Goal: Information Seeking & Learning: Learn about a topic

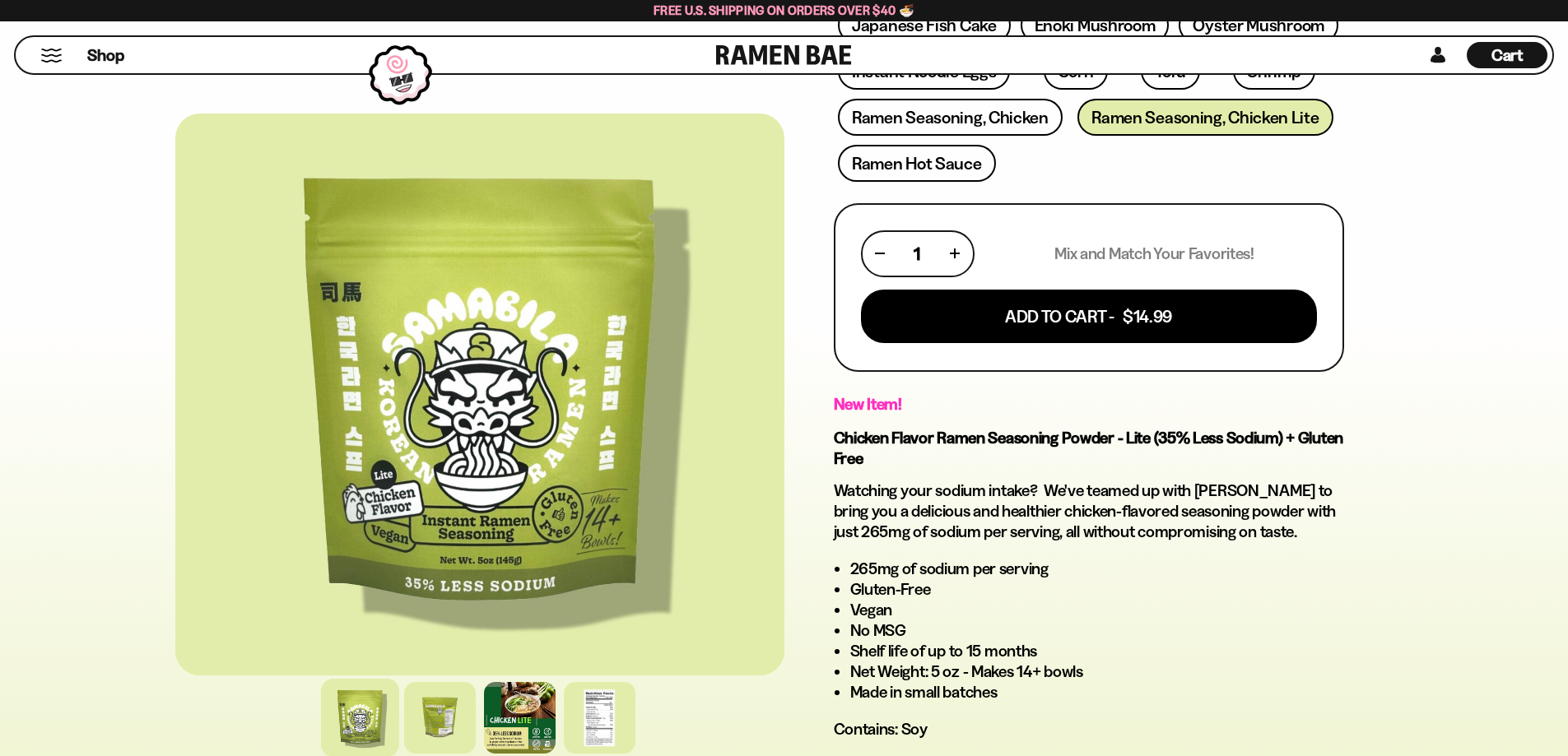
scroll to position [549, 0]
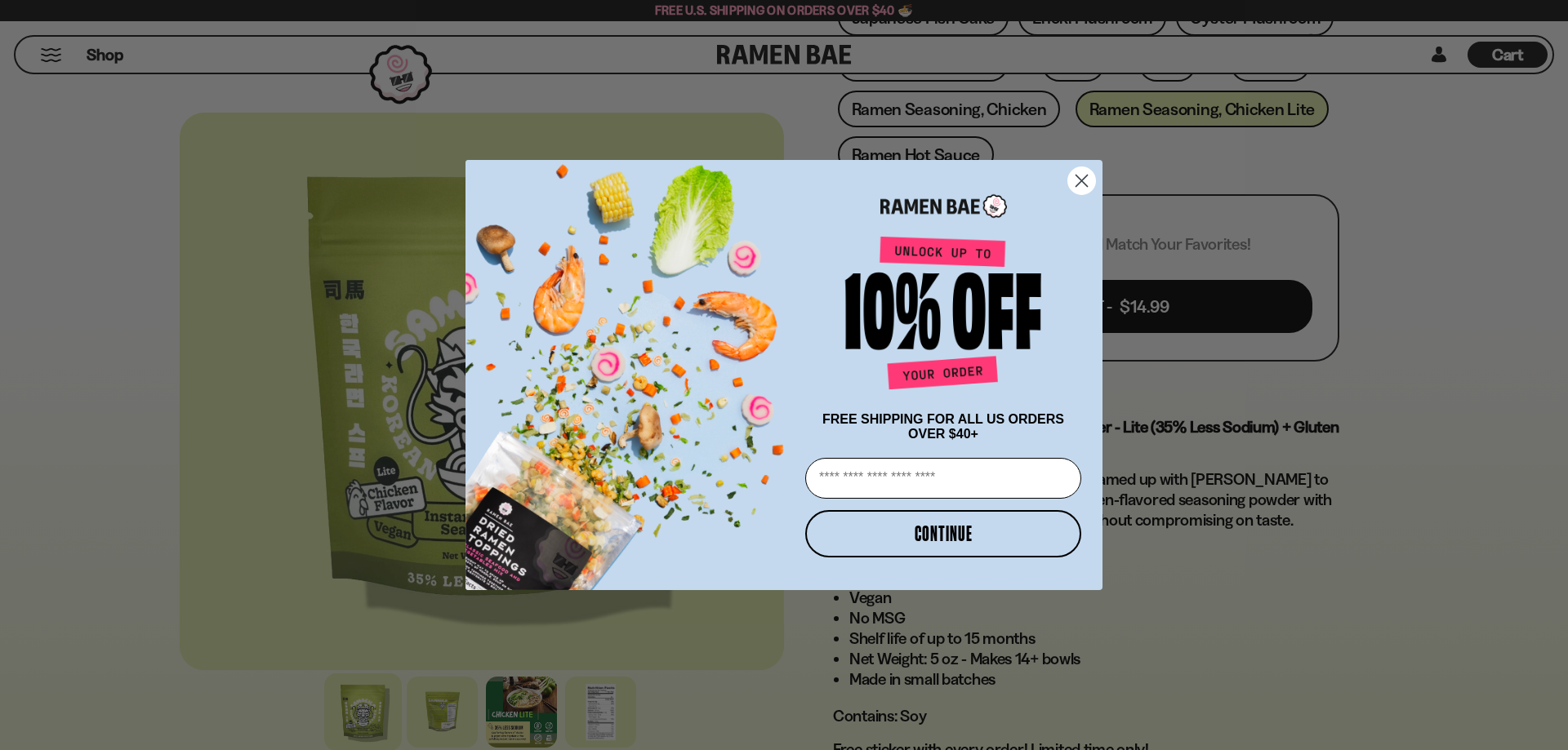
click at [1075, 183] on circle "Close dialog" at bounding box center [1081, 180] width 27 height 27
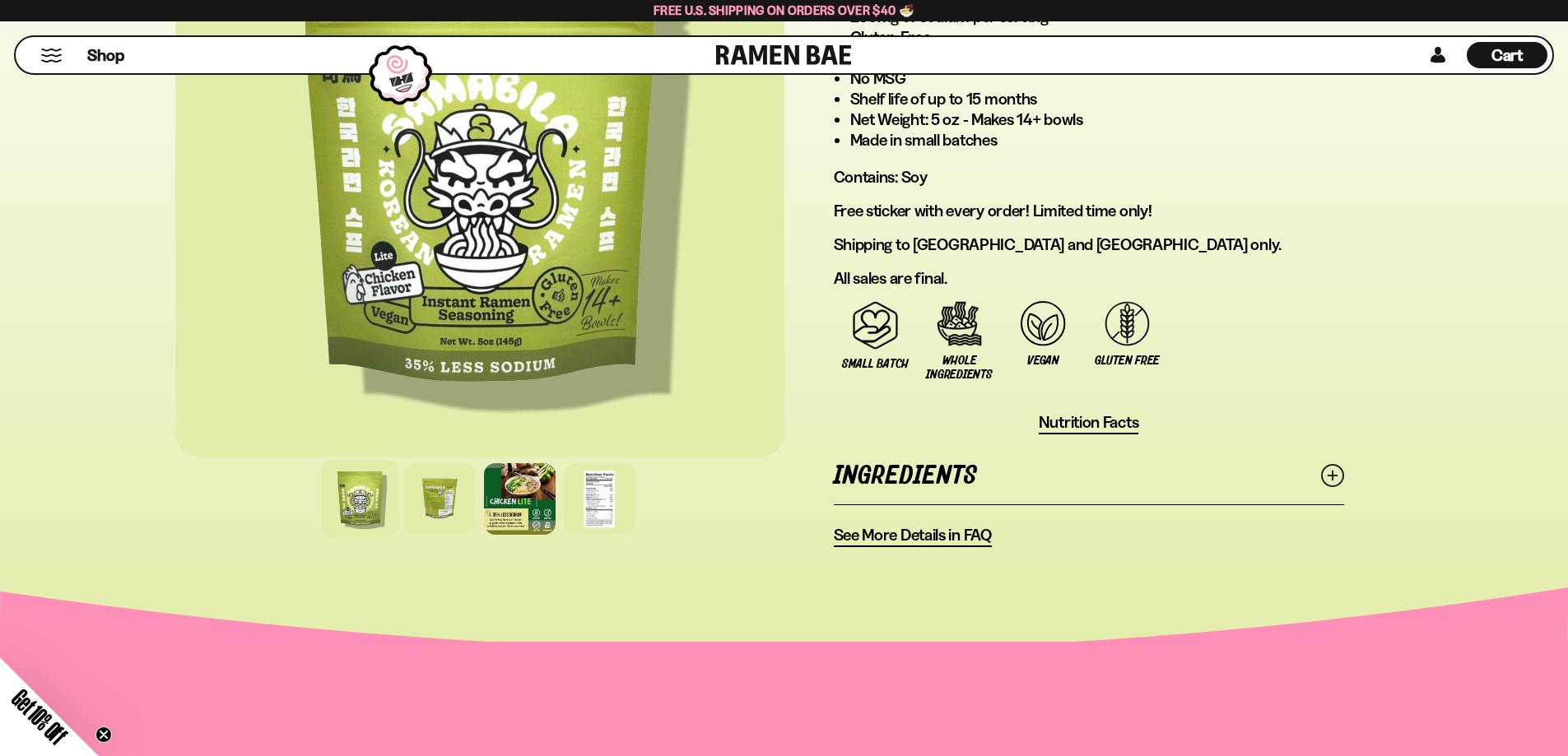
scroll to position [1097, 0]
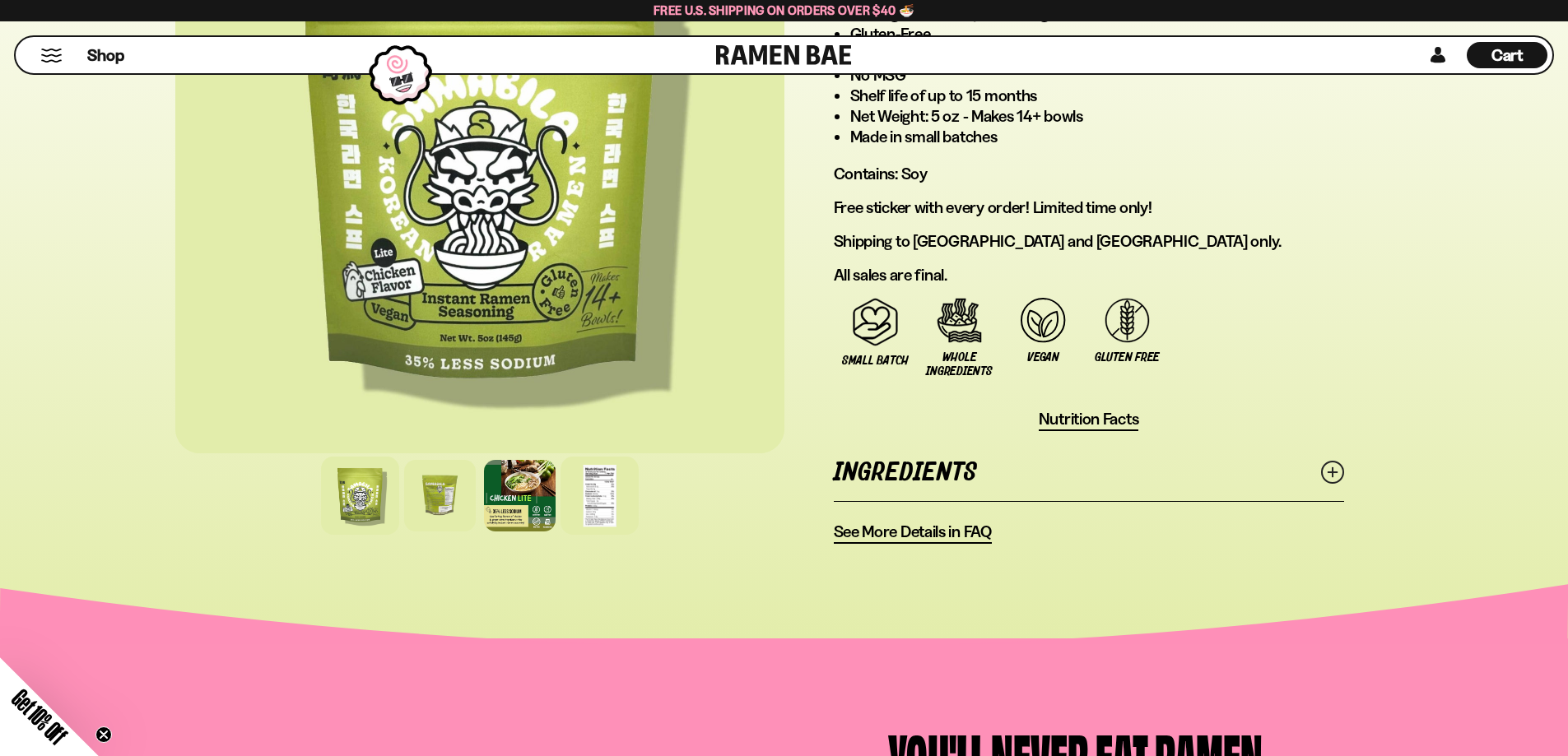
click at [597, 501] on div at bounding box center [599, 496] width 78 height 78
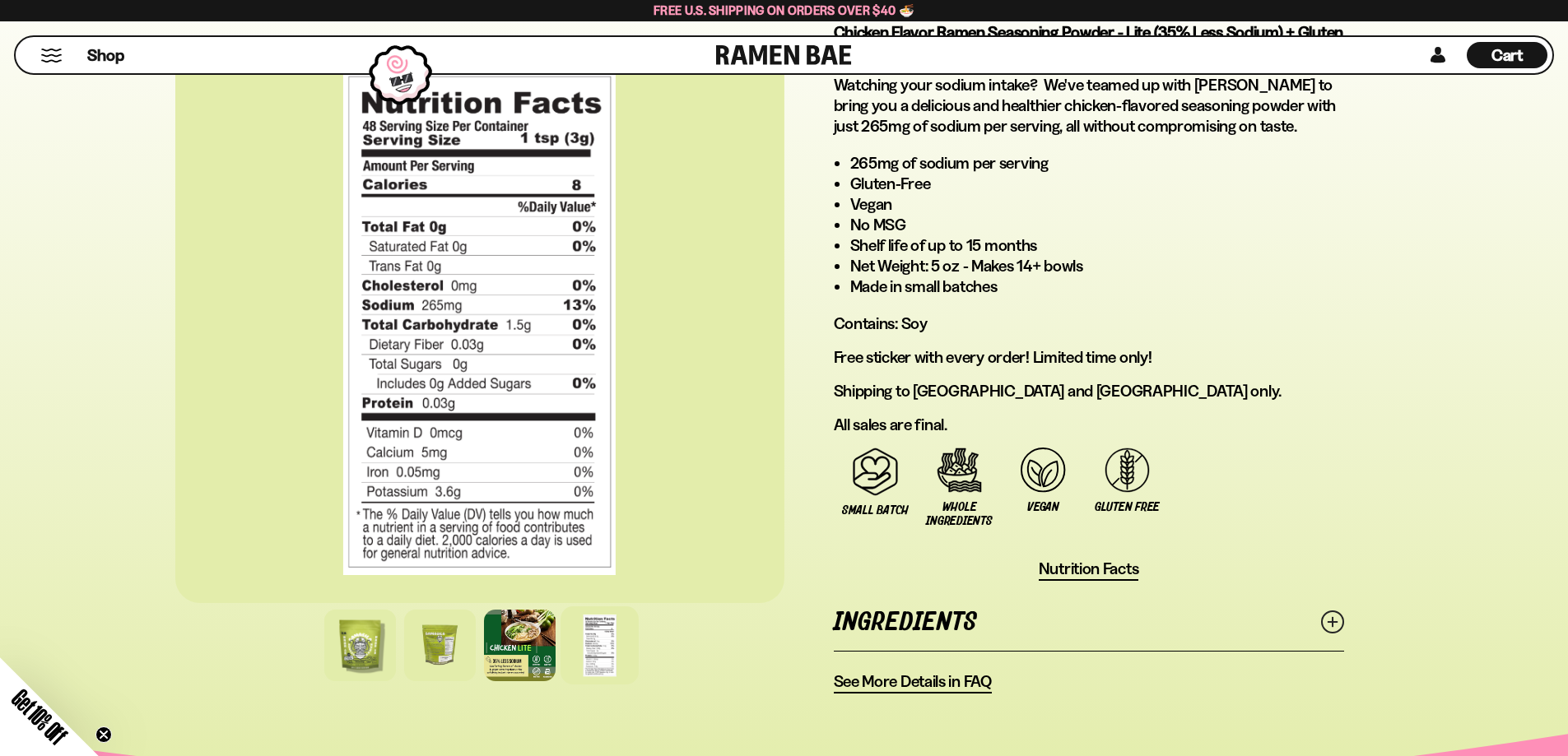
scroll to position [823, 0]
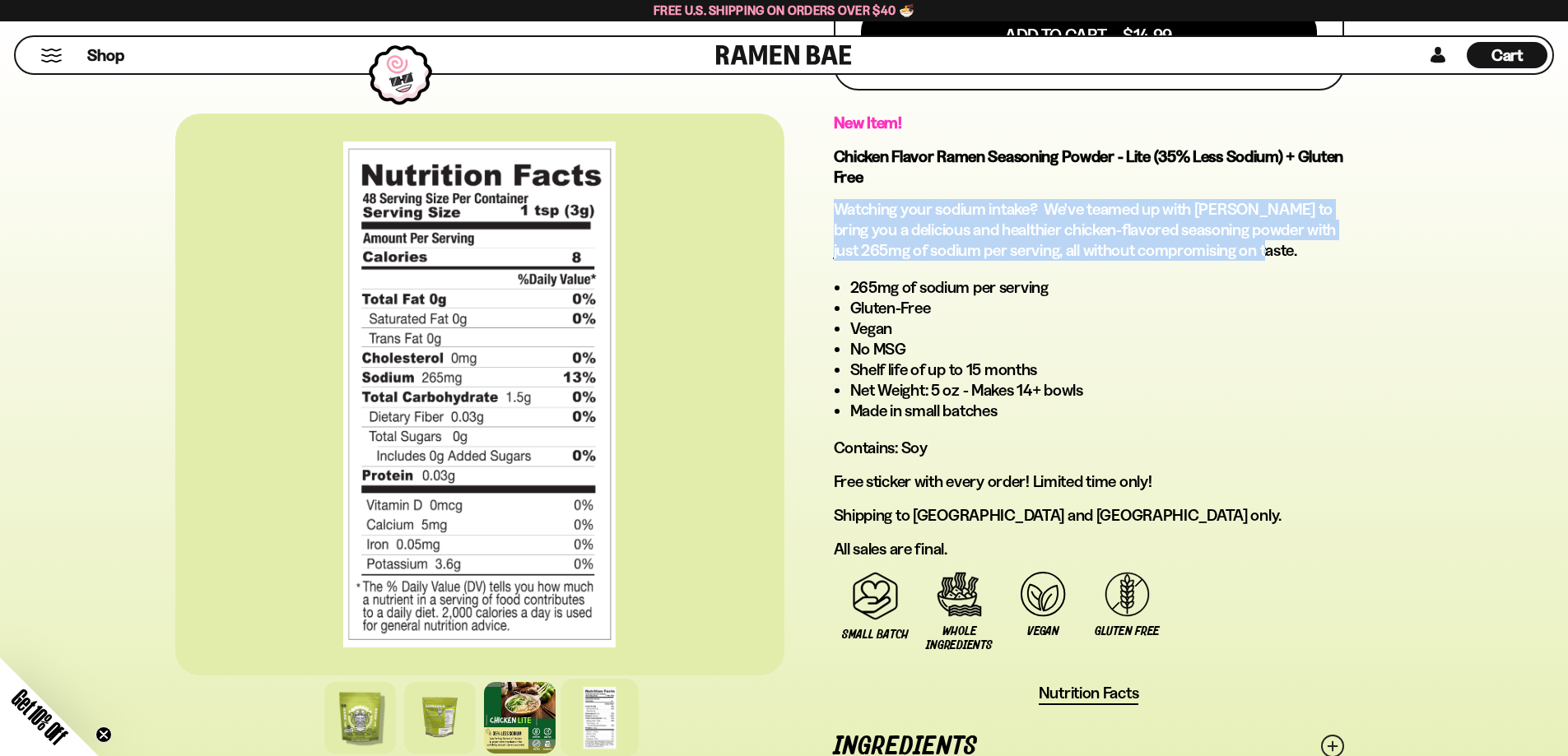
drag, startPoint x: 1279, startPoint y: 256, endPoint x: 818, endPoint y: 213, distance: 463.0
click at [818, 213] on div "33 reviews Ramen Seasoning, Chicken Lite 5oz FREE SHIPPING on all US orders abo…" at bounding box center [1088, 51] width 609 height 1534
click at [824, 256] on div "33 reviews Ramen Seasoning, Chicken Lite 5oz FREE SHIPPING on all US orders abo…" at bounding box center [1088, 51] width 609 height 1534
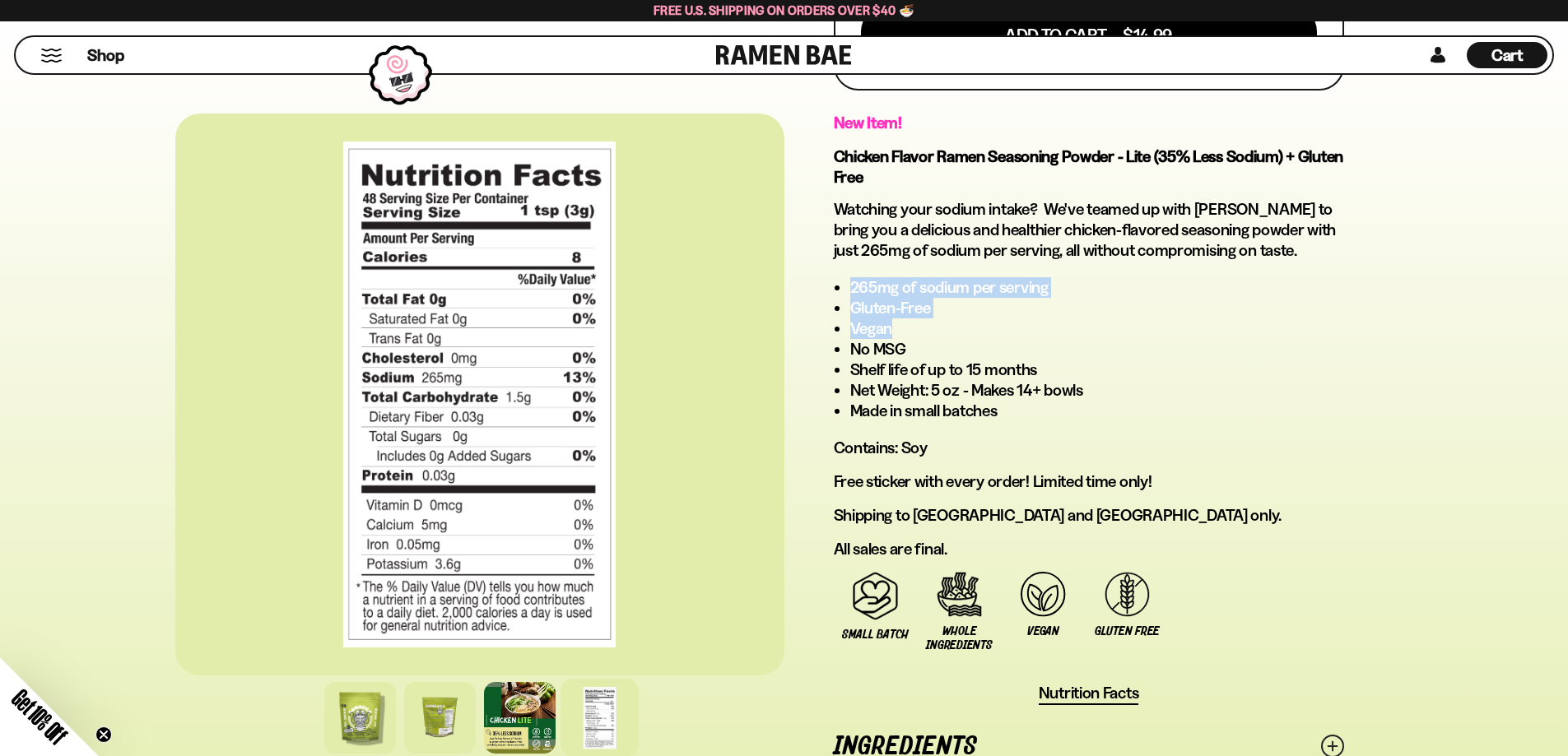
drag, startPoint x: 874, startPoint y: 327, endPoint x: 805, endPoint y: 278, distance: 84.6
click at [805, 278] on div "33 reviews Ramen Seasoning, Chicken Lite 5oz FREE SHIPPING on all US orders abo…" at bounding box center [1088, 51] width 609 height 1534
click at [877, 329] on li "Vegan" at bounding box center [1097, 329] width 494 height 21
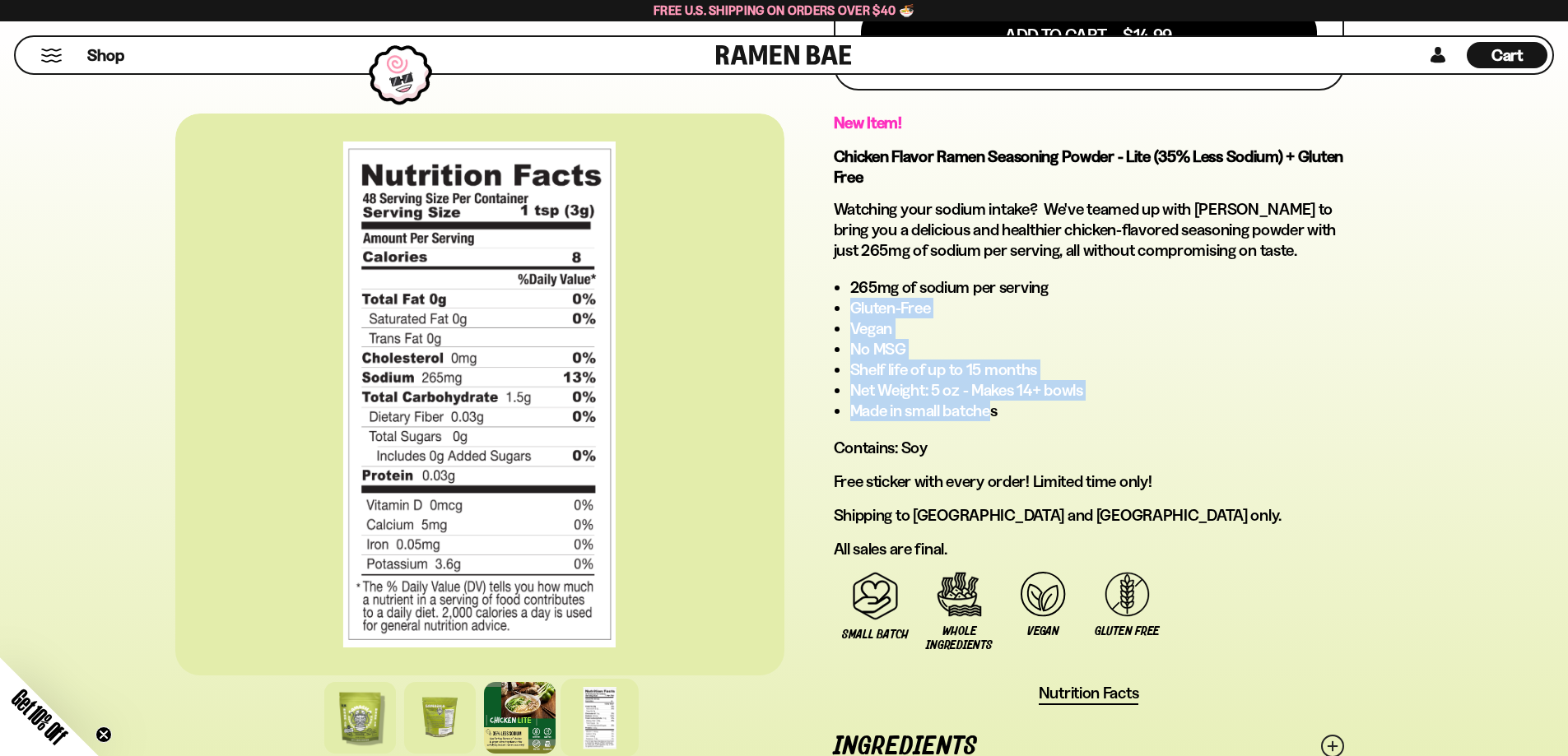
drag, startPoint x: 973, startPoint y: 405, endPoint x: 825, endPoint y: 302, distance: 180.3
click at [825, 302] on div "33 reviews Ramen Seasoning, Chicken Lite 5oz FREE SHIPPING on all US orders abo…" at bounding box center [1088, 51] width 609 height 1534
click at [912, 313] on li "Gluten-Free" at bounding box center [1097, 309] width 494 height 21
drag, startPoint x: 968, startPoint y: 410, endPoint x: 832, endPoint y: 290, distance: 181.4
click at [833, 290] on div "New Item! Chicken Flavor Ramen Seasoning Powder - Lite (35% Less Sodium) + Glut…" at bounding box center [1088, 336] width 510 height 447
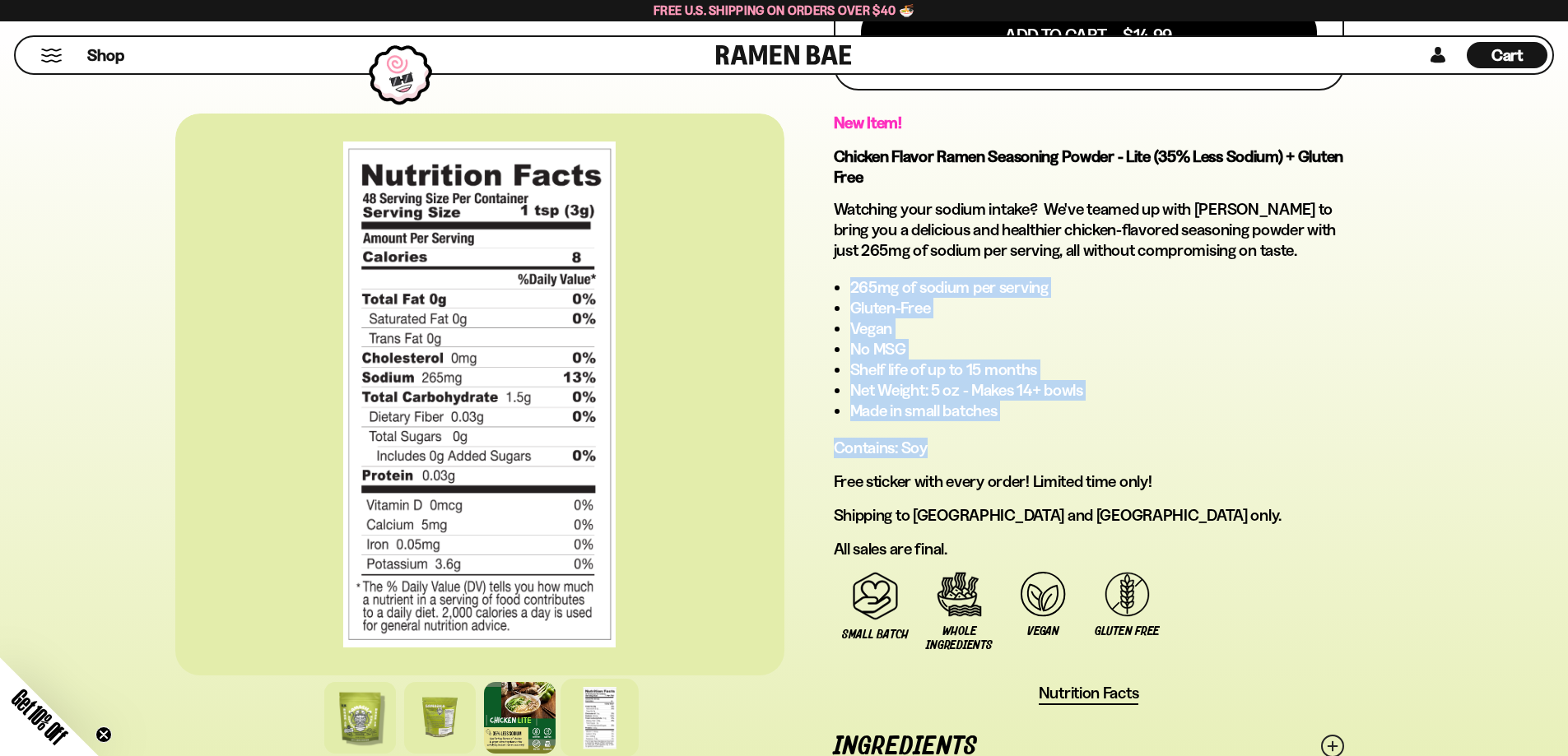
click at [905, 290] on li "265mg of sodium per serving" at bounding box center [1097, 288] width 494 height 21
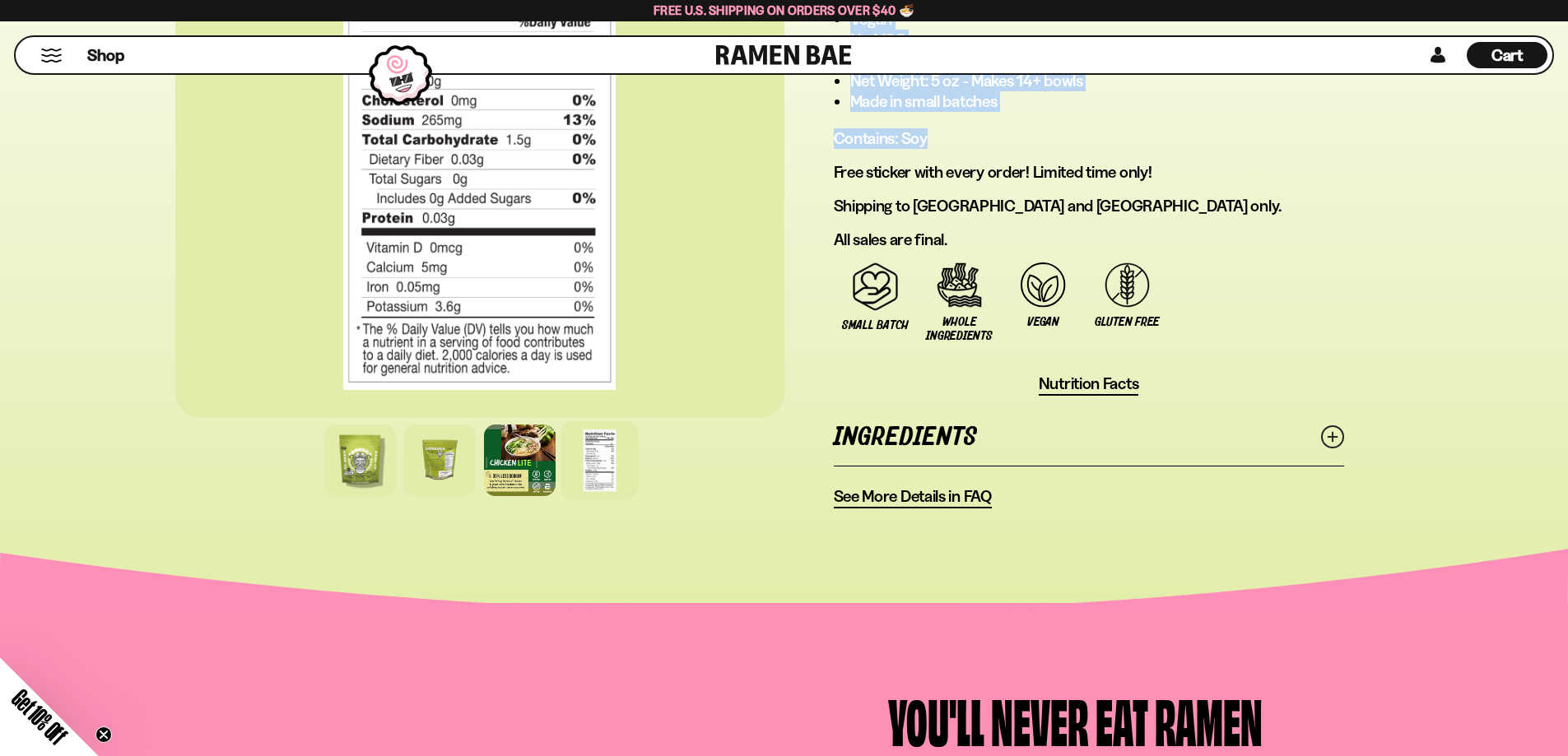
scroll to position [1097, 0]
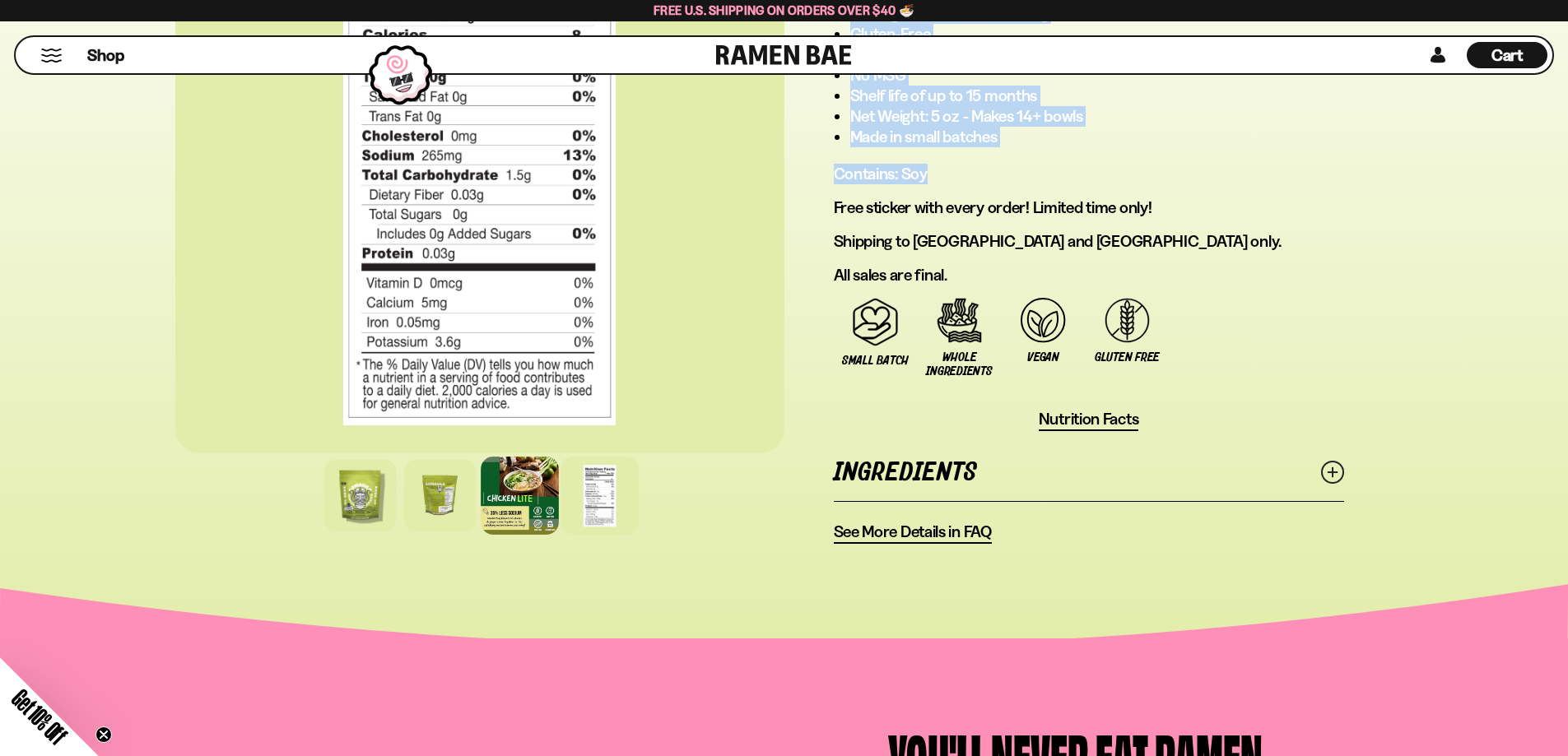
click at [523, 501] on div at bounding box center [520, 496] width 78 height 78
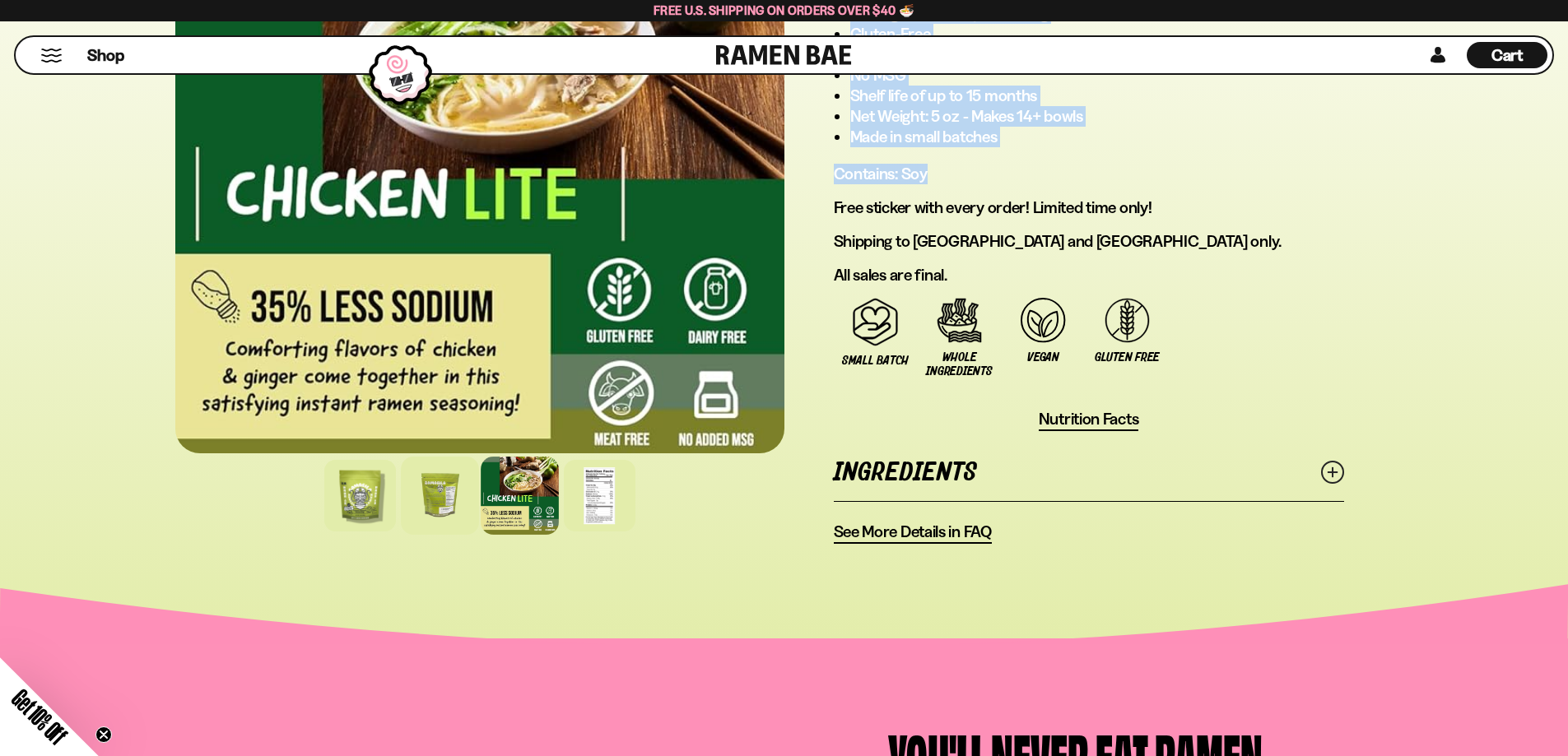
click at [464, 491] on div at bounding box center [440, 496] width 78 height 78
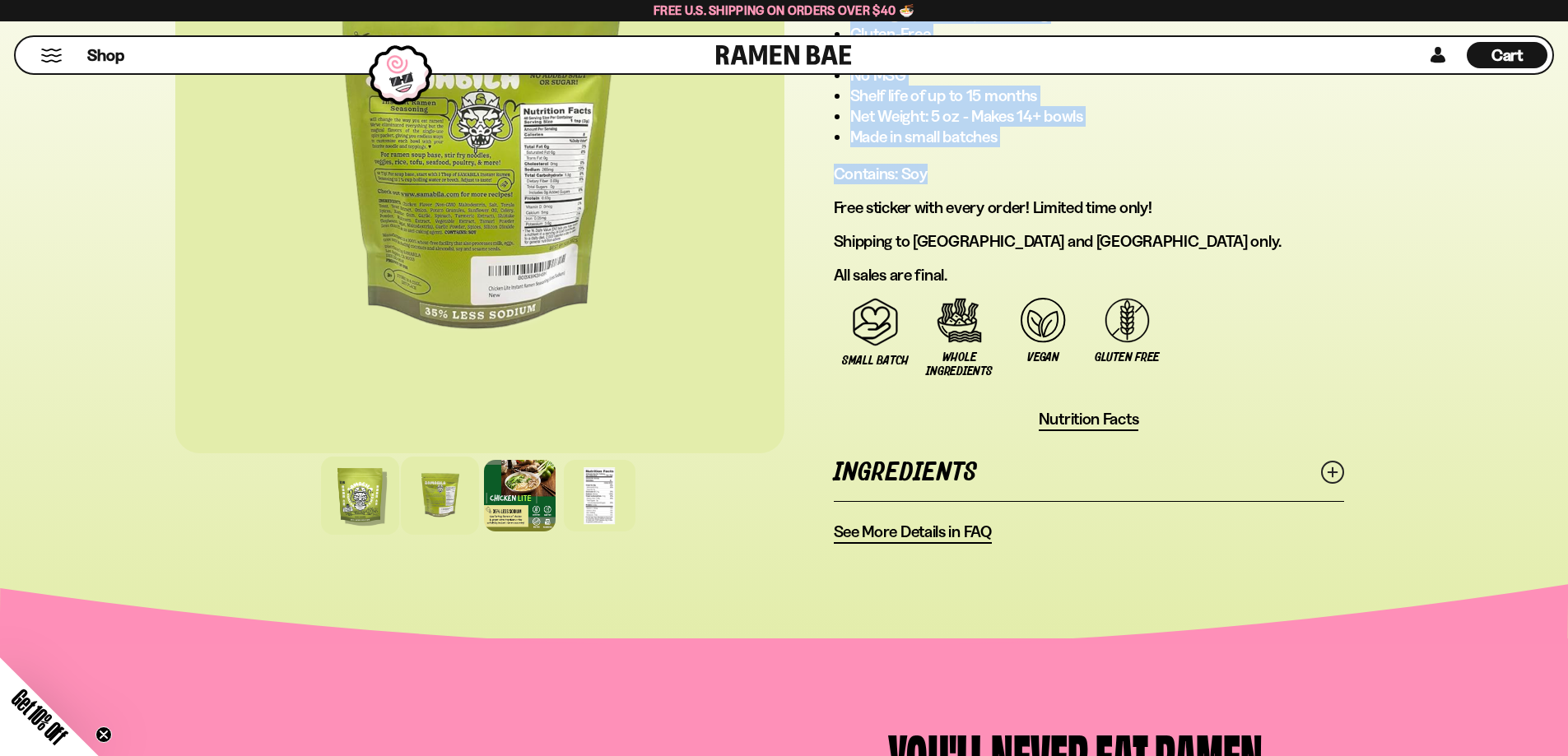
click at [362, 491] on div at bounding box center [360, 496] width 78 height 78
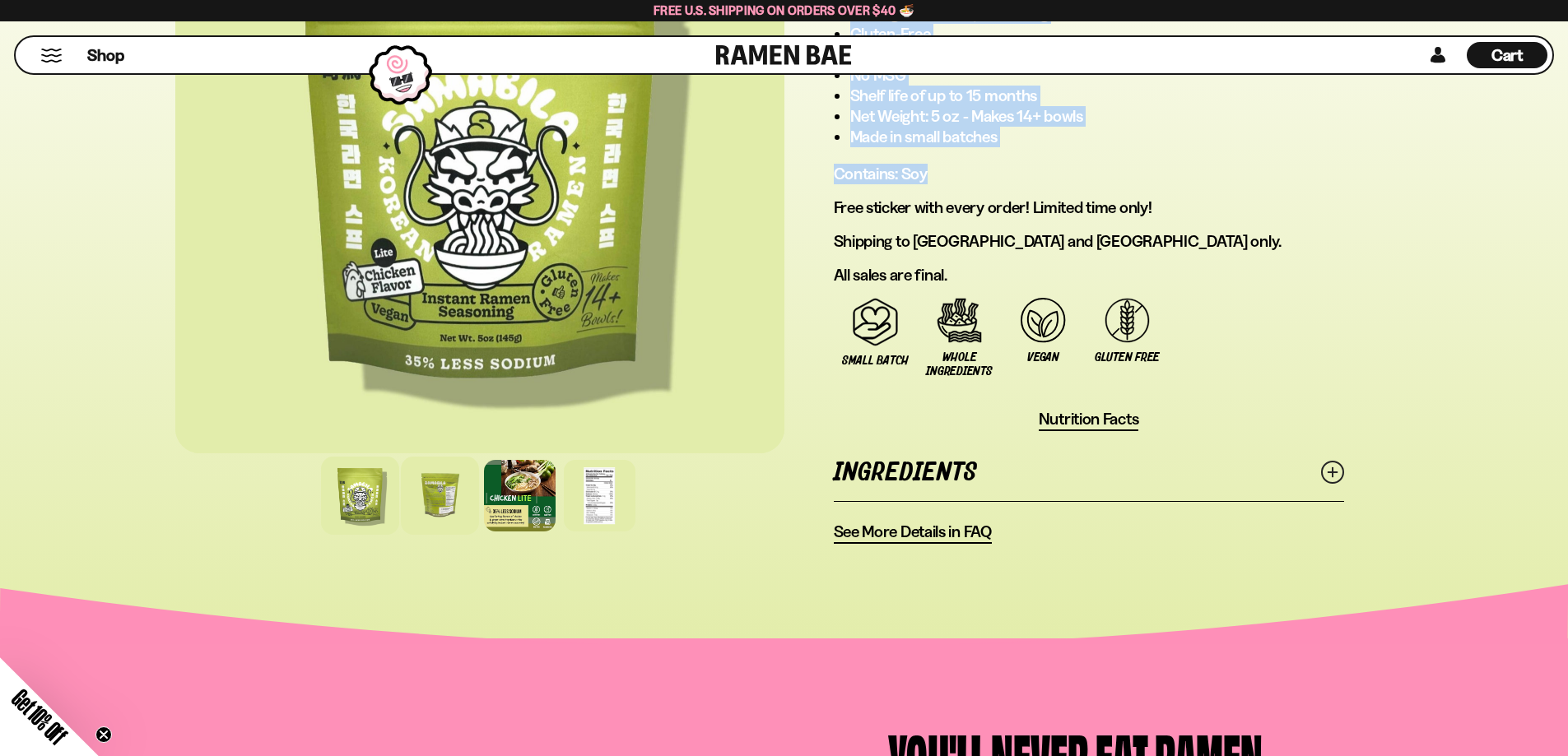
click at [425, 508] on div at bounding box center [440, 496] width 78 height 78
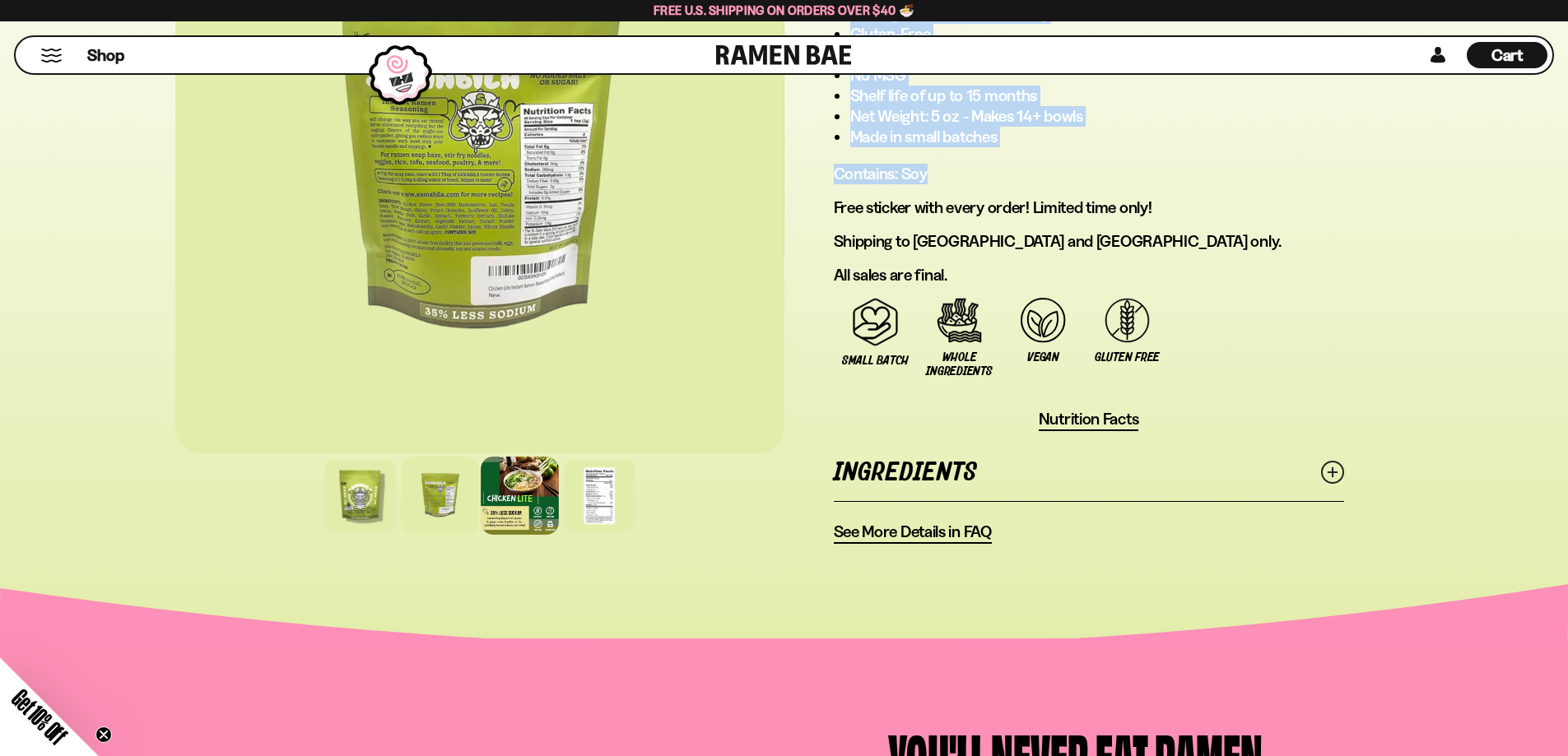
click at [524, 507] on div at bounding box center [520, 496] width 78 height 78
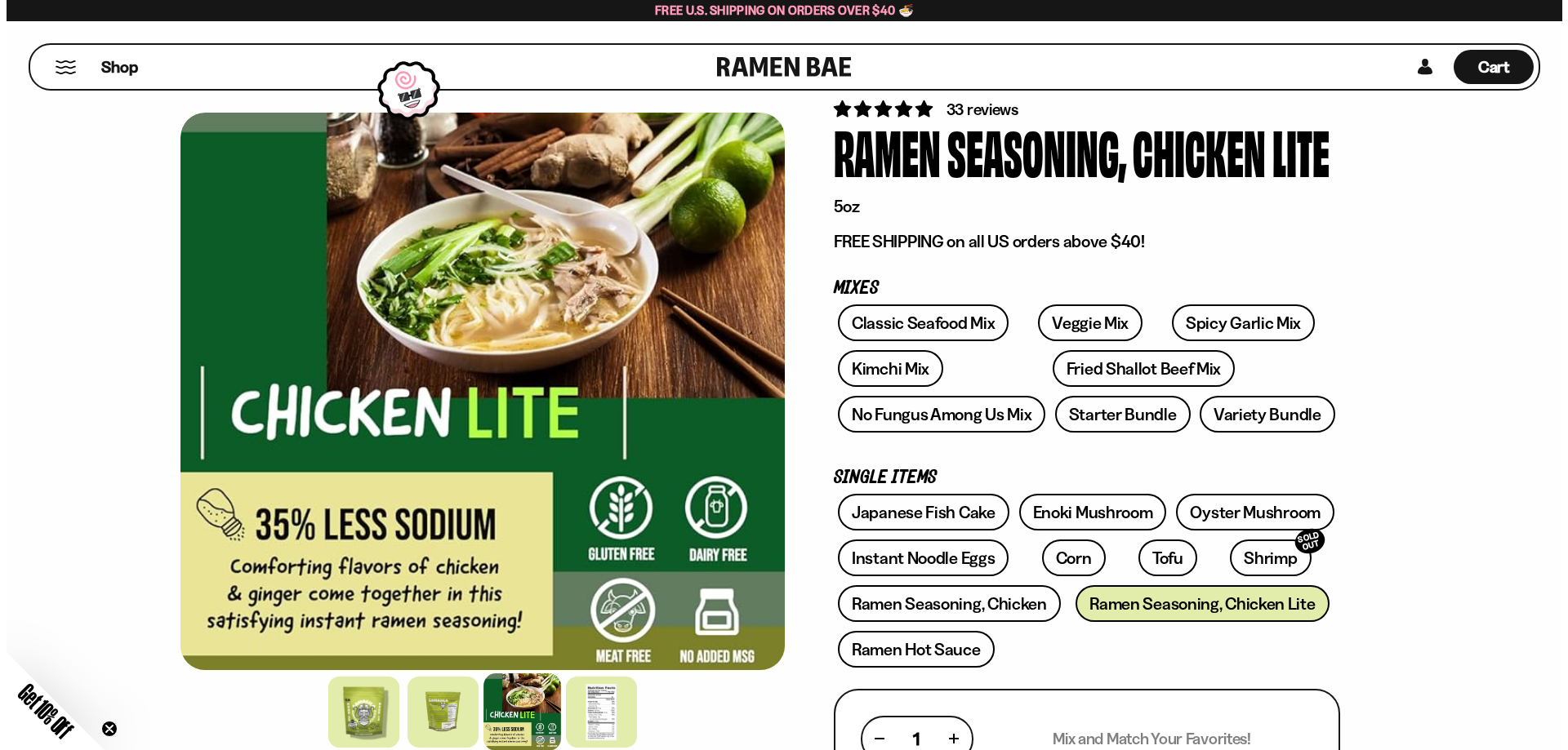
scroll to position [0, 0]
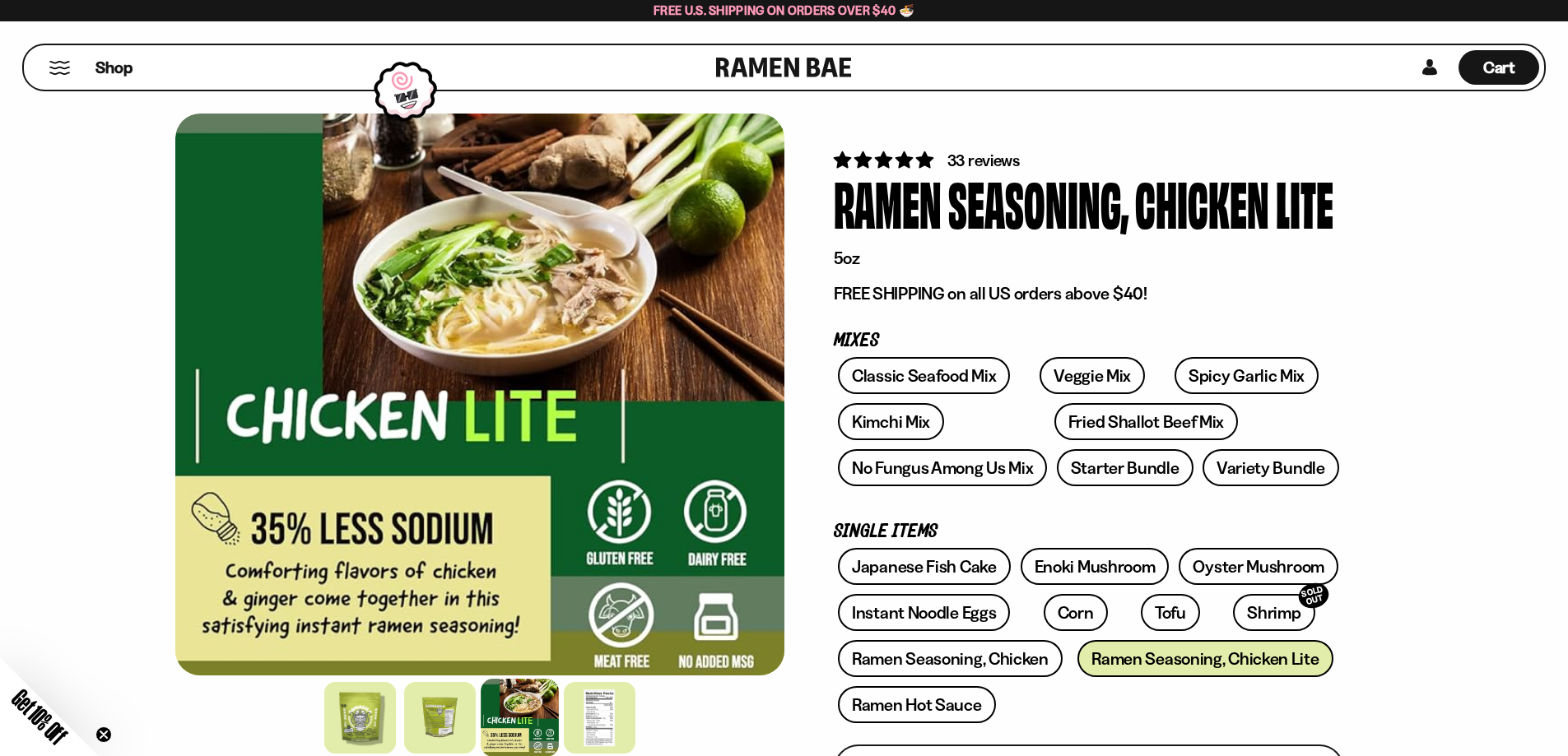
click at [63, 78] on div "Shop" at bounding box center [372, 68] width 687 height 45
click at [69, 65] on button "Mobile Menu Trigger" at bounding box center [60, 67] width 22 height 14
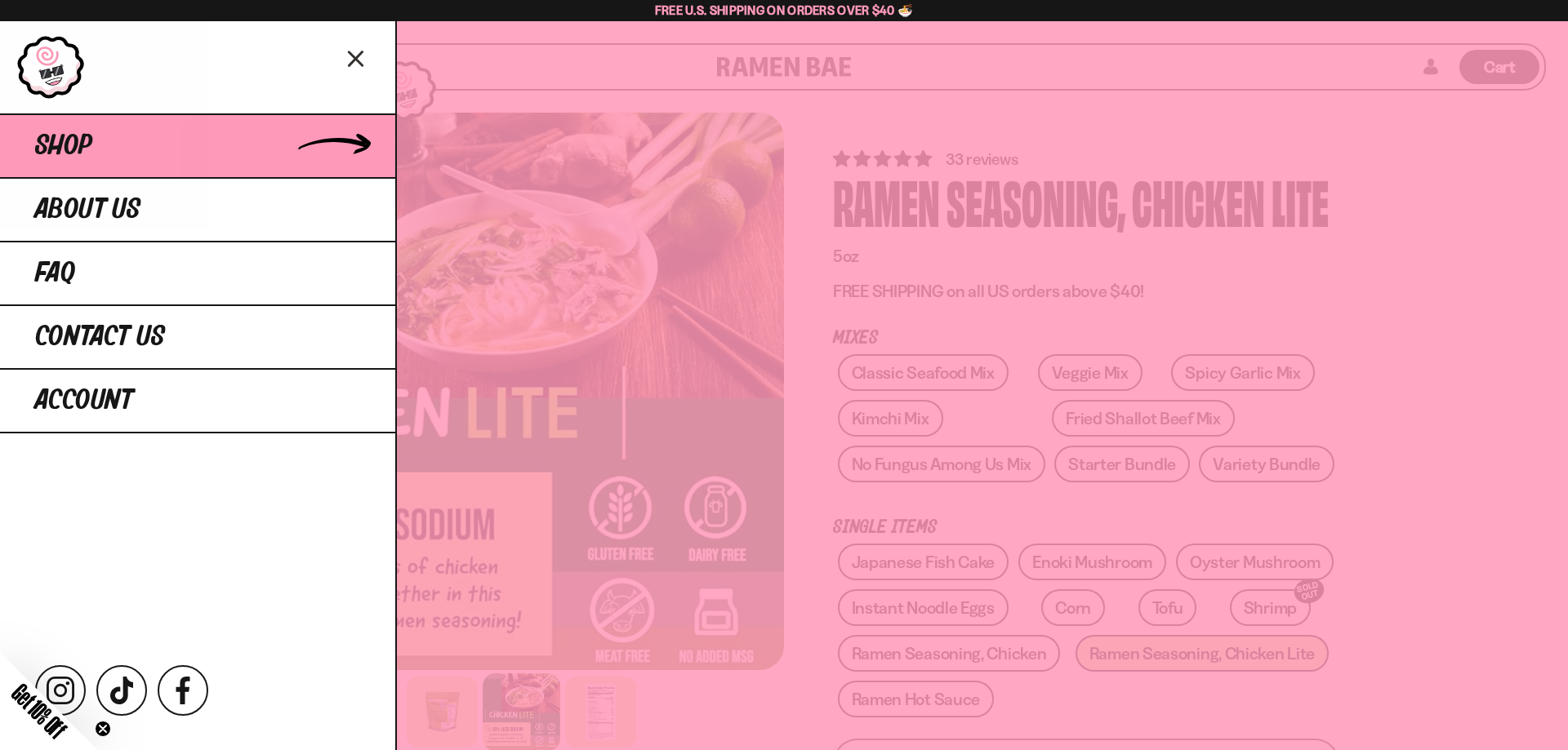
click at [69, 150] on span "Shop" at bounding box center [64, 146] width 57 height 30
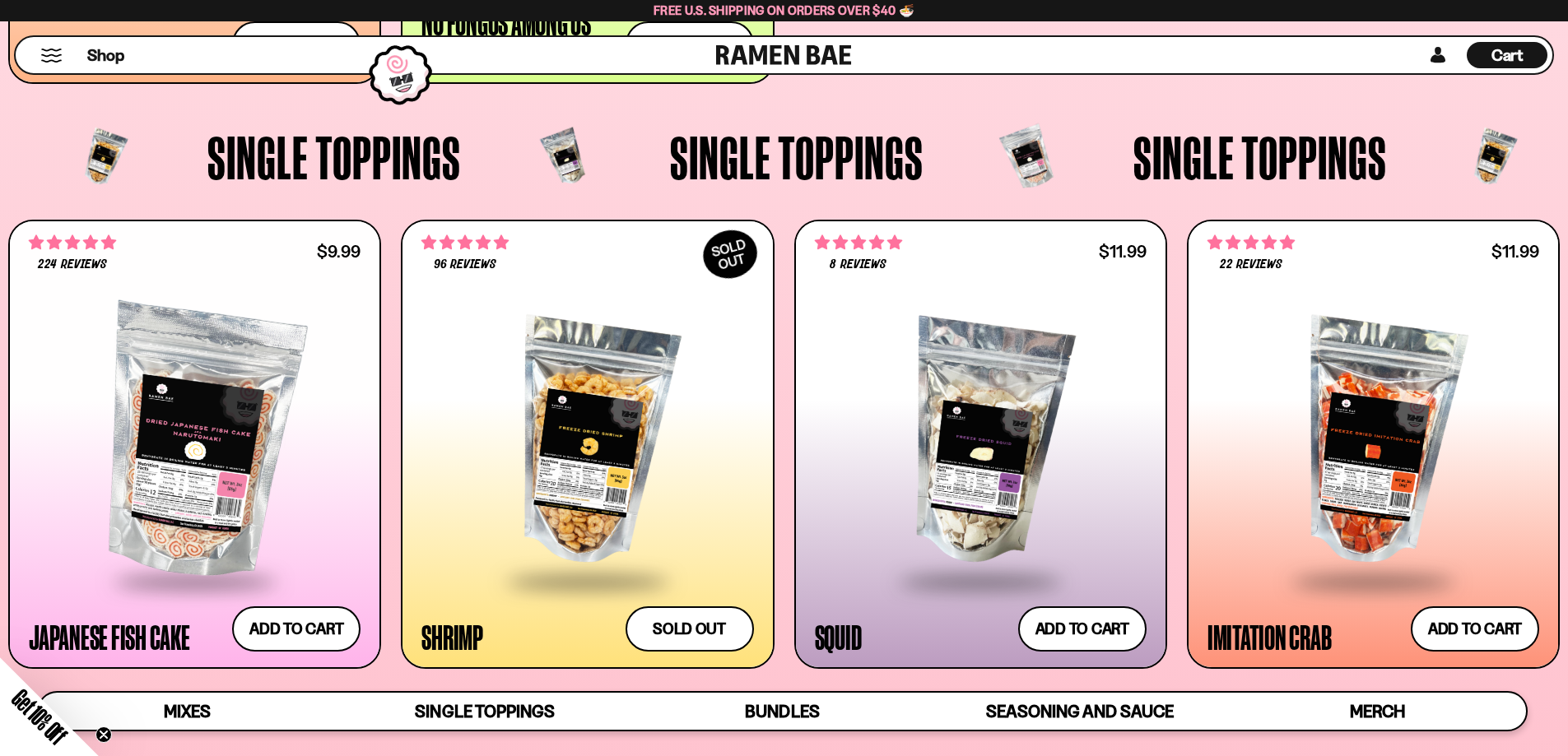
scroll to position [1783, 0]
